Goal: Task Accomplishment & Management: Use online tool/utility

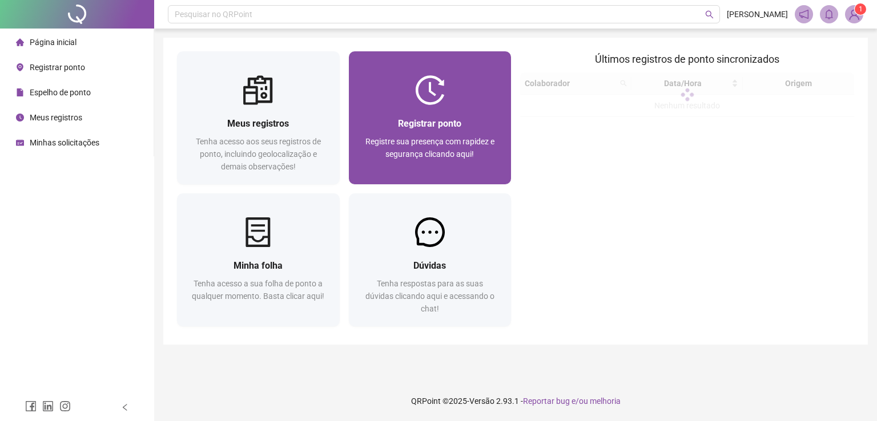
click at [436, 110] on div "Registrar ponto Registre sua presença com rapidez e segurança clicando aqui!" at bounding box center [430, 144] width 163 height 79
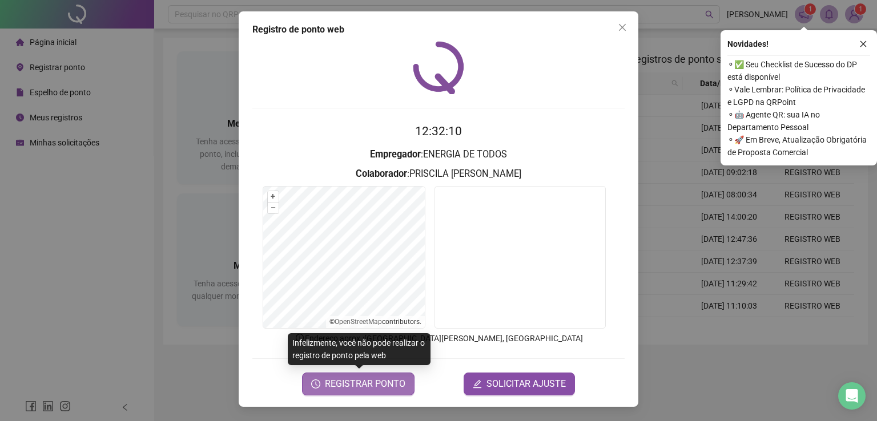
click at [362, 384] on span "REGISTRAR PONTO" at bounding box center [365, 384] width 80 height 14
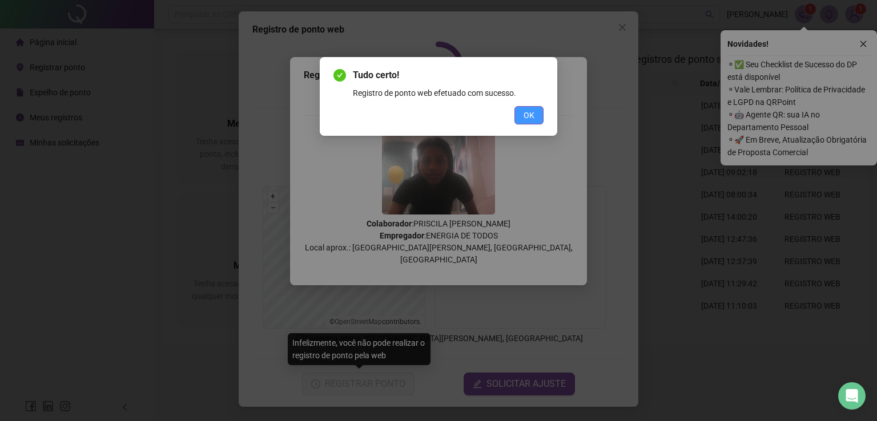
click at [523, 117] on span "OK" at bounding box center [528, 115] width 11 height 13
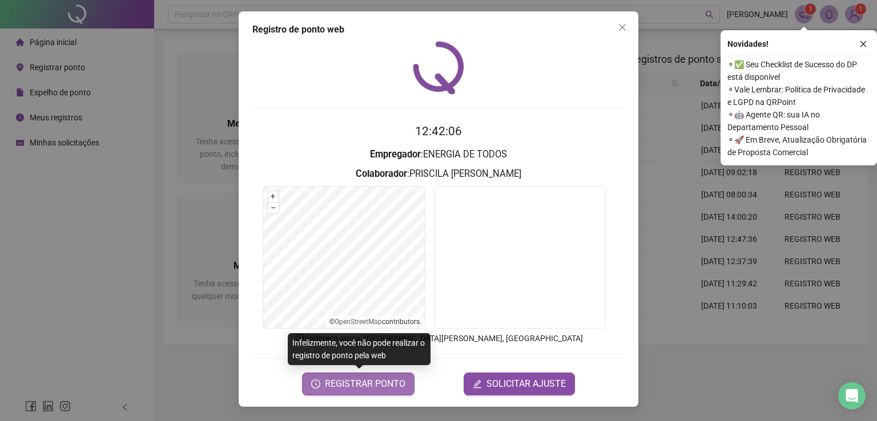
click at [377, 384] on span "REGISTRAR PONTO" at bounding box center [365, 384] width 80 height 14
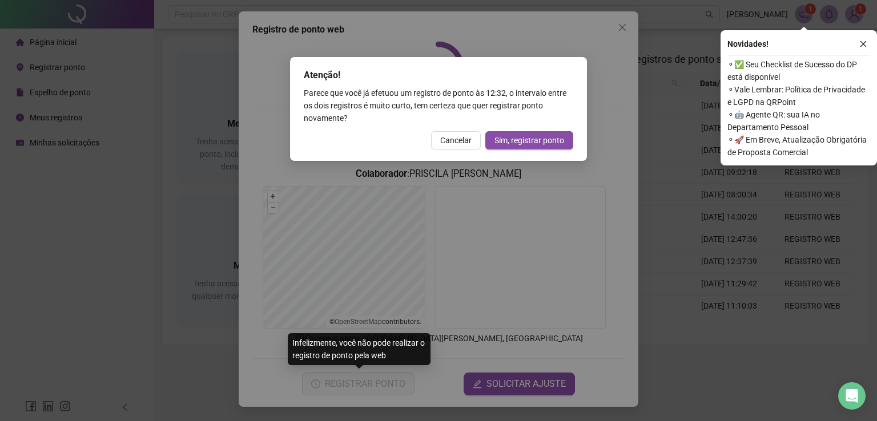
click at [519, 151] on div "Atenção! Parece que você já efetuou um registro de ponto às 12:32 , o intervalo…" at bounding box center [438, 109] width 297 height 104
click at [519, 141] on span "Sim, registrar ponto" at bounding box center [529, 140] width 70 height 13
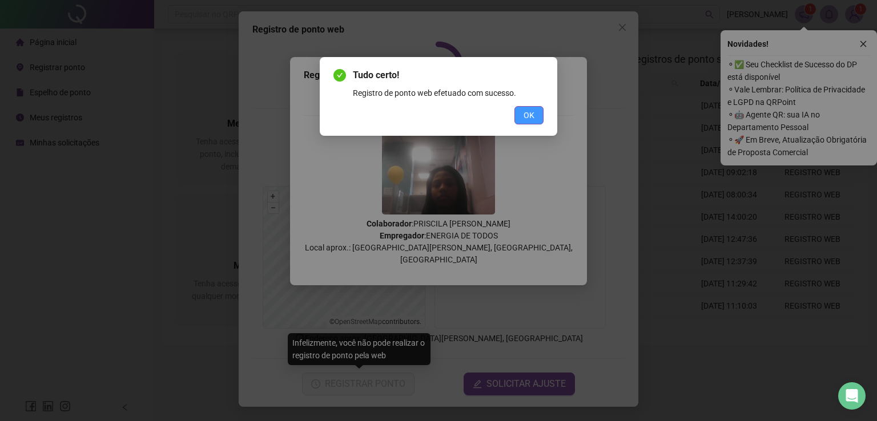
click at [541, 122] on button "OK" at bounding box center [528, 115] width 29 height 18
